Goal: Navigation & Orientation: Find specific page/section

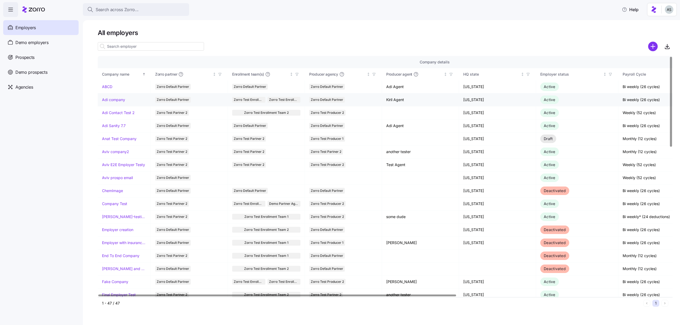
click at [112, 101] on link "Adi company" at bounding box center [113, 99] width 23 height 5
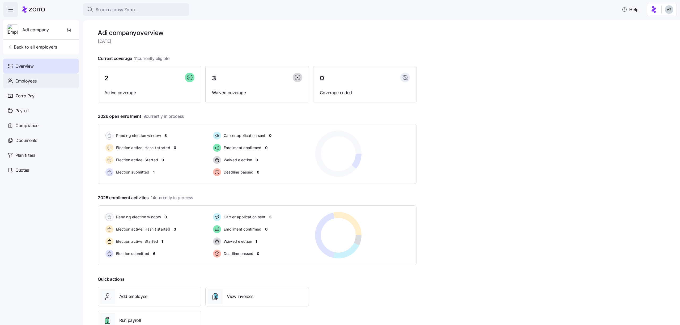
click at [38, 82] on div "Employees" at bounding box center [40, 81] width 75 height 15
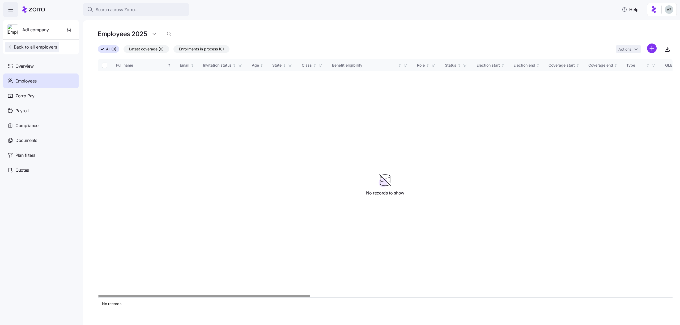
click at [48, 45] on span "Back to all employers" at bounding box center [32, 47] width 50 height 6
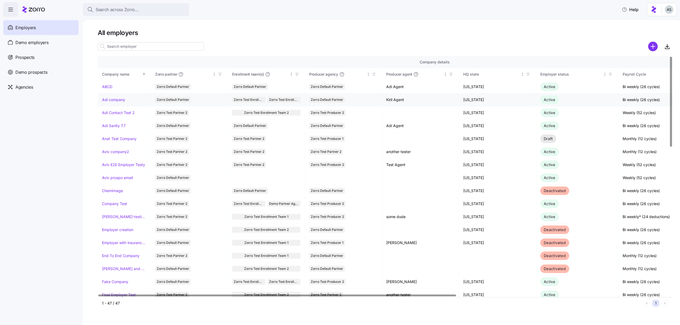
click at [112, 102] on link "Adi company" at bounding box center [113, 99] width 23 height 5
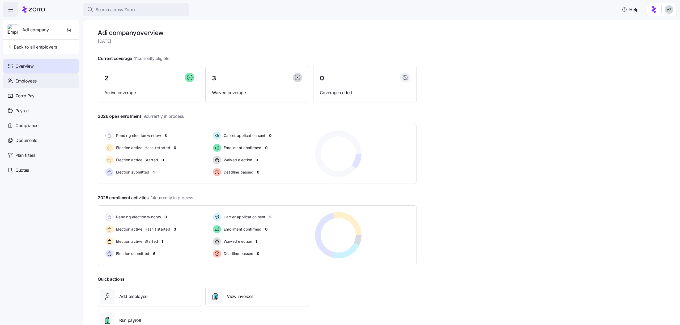
click at [59, 82] on div "Employees" at bounding box center [40, 81] width 75 height 15
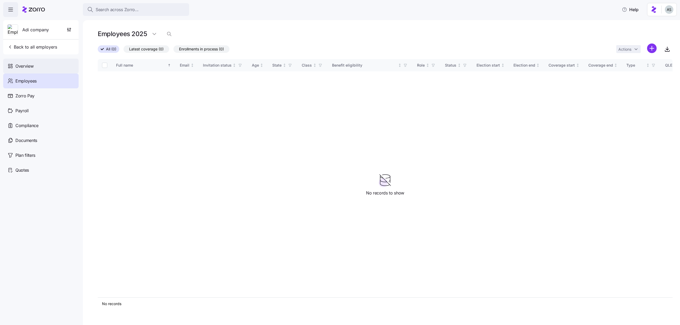
click at [60, 69] on div "Overview" at bounding box center [40, 66] width 75 height 15
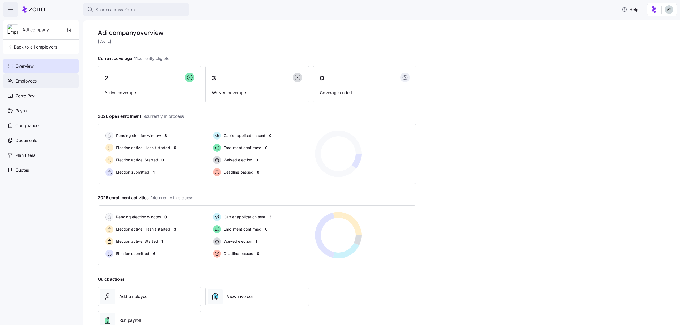
click at [60, 74] on div "Employees" at bounding box center [40, 81] width 75 height 15
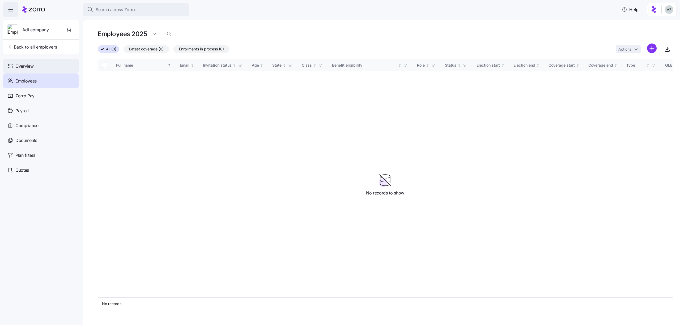
click at [51, 65] on div "Overview" at bounding box center [40, 66] width 75 height 15
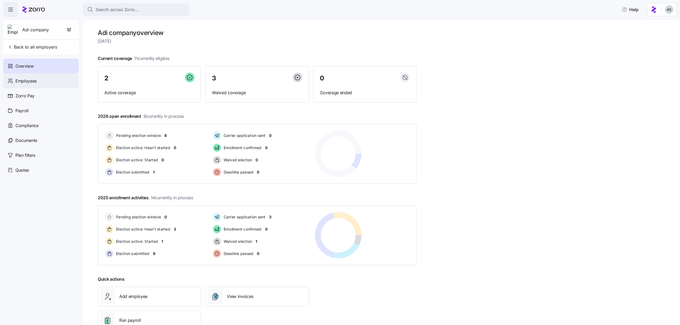
click at [53, 80] on div "Employees" at bounding box center [40, 81] width 75 height 15
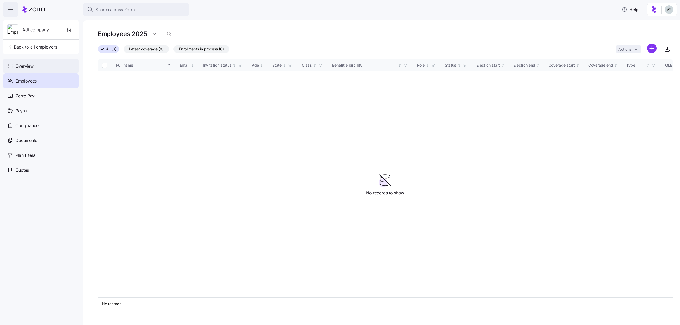
click at [38, 64] on div "Overview" at bounding box center [40, 66] width 75 height 15
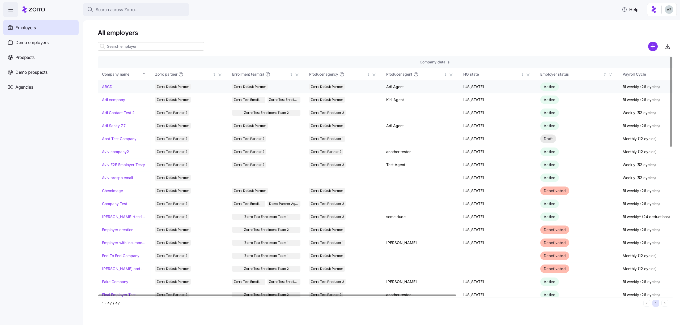
click at [109, 88] on link "ABCD" at bounding box center [107, 86] width 10 height 5
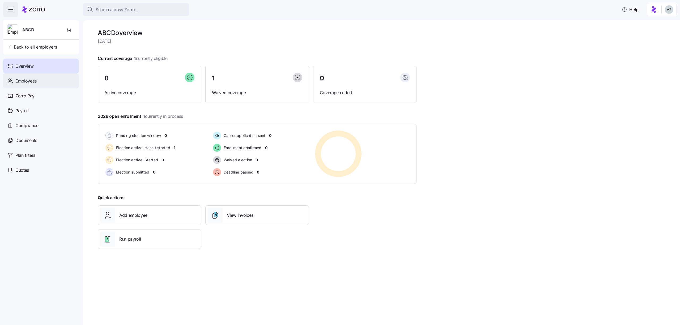
click at [57, 77] on div "Employees" at bounding box center [40, 81] width 75 height 15
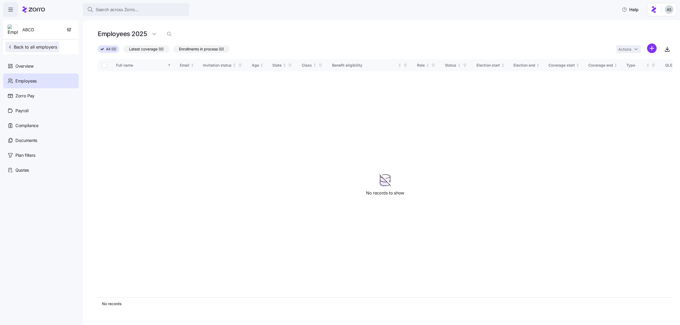
click at [36, 44] on span "Back to all employers" at bounding box center [32, 47] width 50 height 6
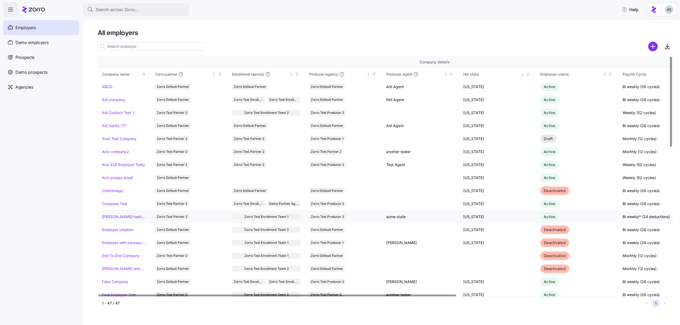
click at [114, 222] on td "Dori-testing-payroll" at bounding box center [124, 217] width 53 height 13
click at [114, 218] on link "[PERSON_NAME]-testing-payroll" at bounding box center [124, 216] width 44 height 5
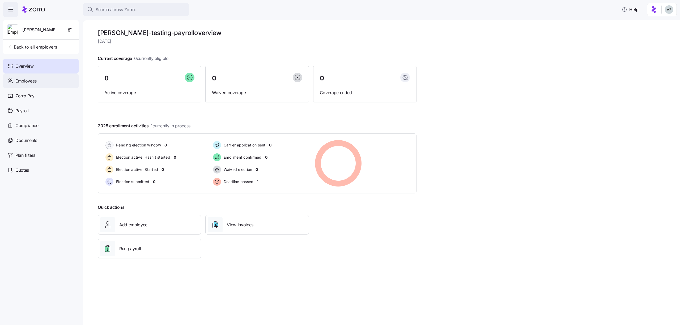
click at [58, 78] on div "Employees" at bounding box center [40, 81] width 75 height 15
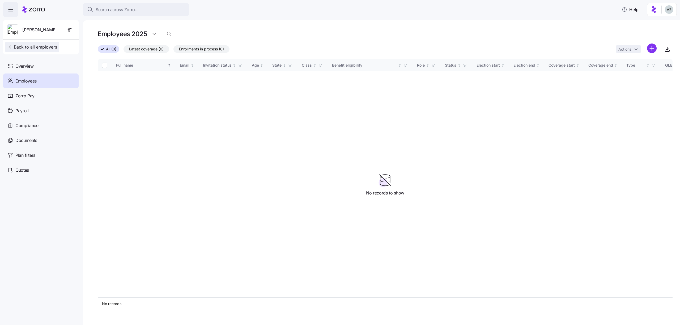
click at [54, 42] on button "Back to all employers" at bounding box center [32, 47] width 54 height 11
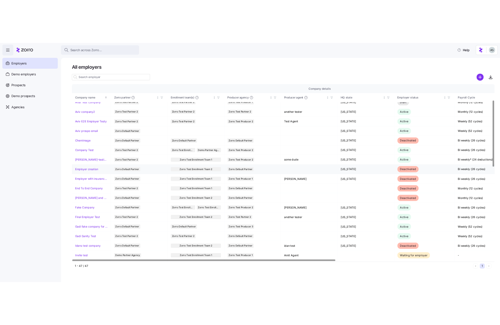
scroll to position [59, 0]
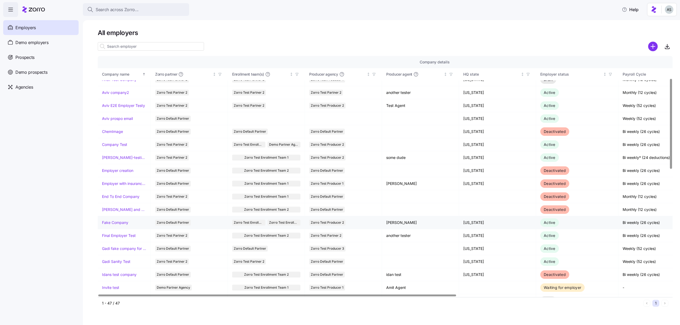
click at [114, 227] on td "Fake Company" at bounding box center [124, 222] width 53 height 13
click at [114, 226] on td "Fake Company" at bounding box center [124, 222] width 53 height 13
click at [114, 224] on link "Fake Company" at bounding box center [115, 222] width 26 height 5
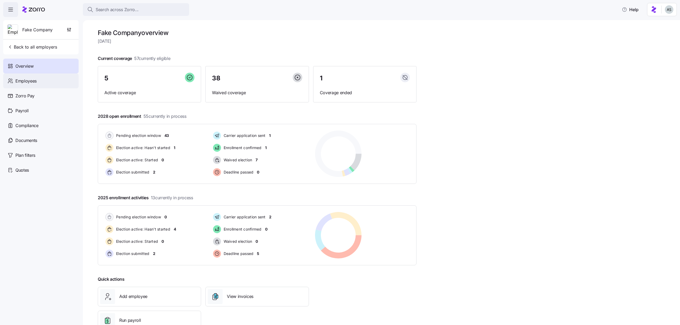
click at [56, 82] on div "Employees" at bounding box center [40, 81] width 75 height 15
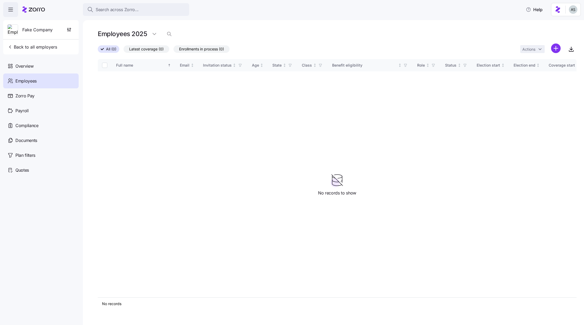
click at [584, 46] on html "Search across Zorro... Help Fake Company Back to all employers Overview Employe…" at bounding box center [292, 161] width 584 height 322
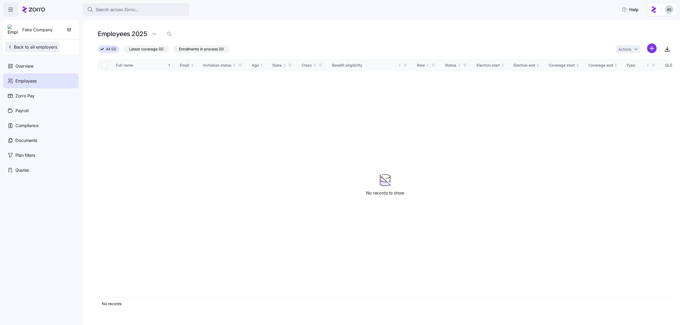
click at [27, 46] on span "Back to all employers" at bounding box center [32, 47] width 50 height 6
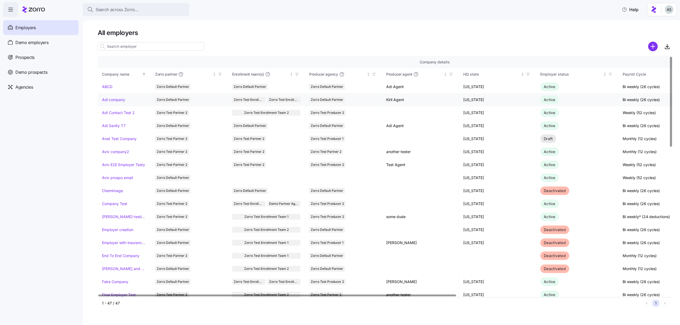
click at [112, 100] on link "Adi company" at bounding box center [113, 99] width 23 height 5
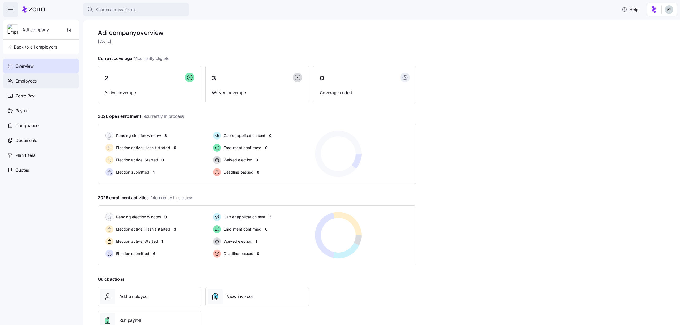
click at [53, 80] on div "Employees" at bounding box center [40, 81] width 75 height 15
